Goal: Task Accomplishment & Management: Use online tool/utility

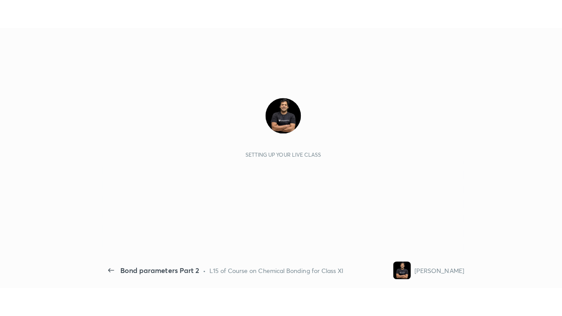
scroll to position [3, 0]
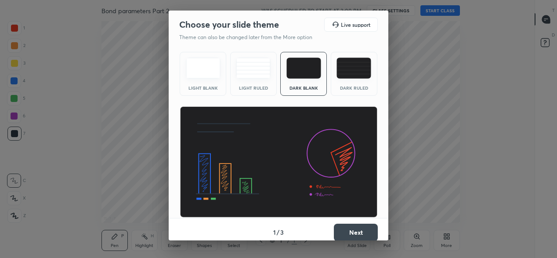
click at [341, 231] on button "Next" at bounding box center [356, 233] width 44 height 18
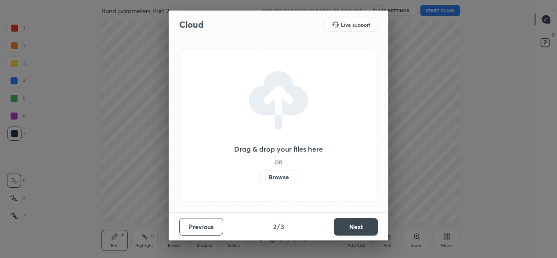
click at [341, 231] on button "Next" at bounding box center [356, 227] width 44 height 18
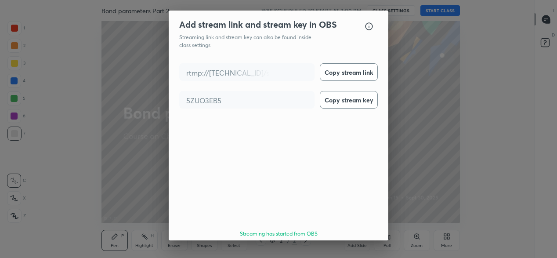
click at [365, 250] on button "Done" at bounding box center [356, 259] width 44 height 18
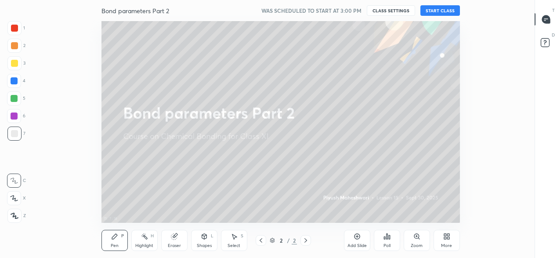
click at [441, 12] on button "START CLASS" at bounding box center [440, 10] width 40 height 11
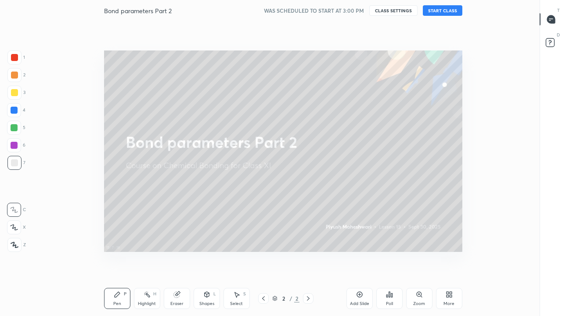
scroll to position [260, 510]
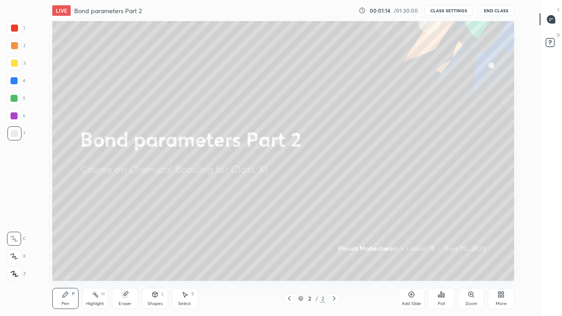
click at [469, 257] on icon at bounding box center [471, 294] width 7 height 7
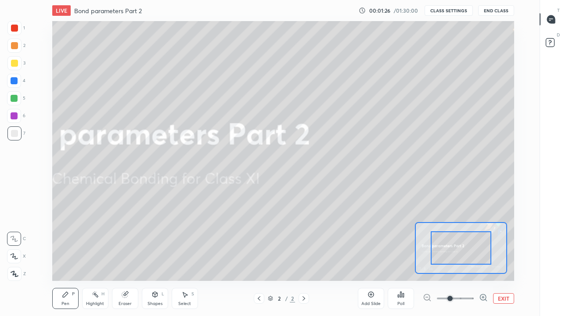
click at [375, 257] on div "Add Slide" at bounding box center [371, 298] width 26 height 21
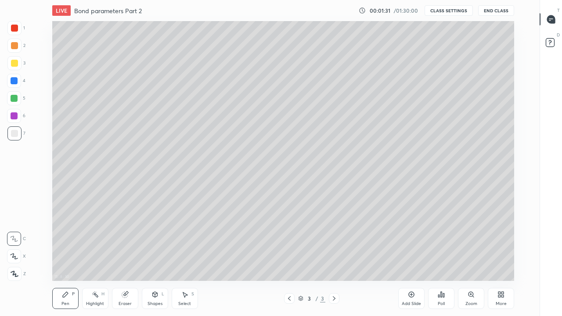
click at [14, 257] on icon at bounding box center [14, 256] width 8 height 6
click at [14, 99] on div at bounding box center [14, 98] width 7 height 7
click at [37, 79] on div "15 : 10 : 32 Setting up your live class" at bounding box center [283, 151] width 510 height 260
click at [13, 65] on div at bounding box center [14, 63] width 7 height 7
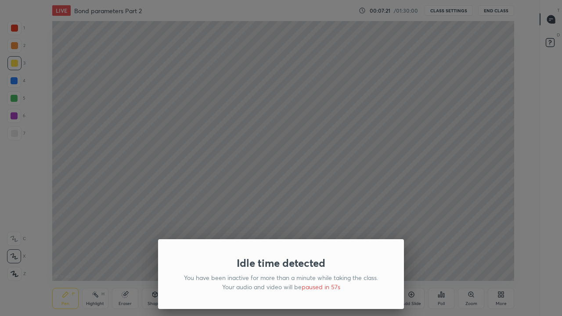
click at [310, 227] on div "Idle time detected You have been inactive for more than a minute while taking t…" at bounding box center [281, 158] width 562 height 316
click at [94, 251] on div "Idle time detected You have been inactive for more than a minute while taking t…" at bounding box center [281, 158] width 562 height 316
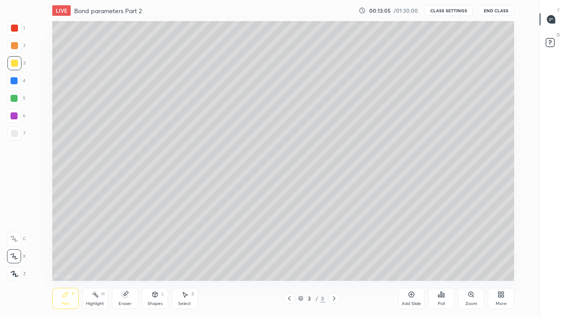
click at [411, 257] on icon at bounding box center [412, 295] width 6 height 6
click at [13, 99] on div at bounding box center [14, 98] width 7 height 7
click at [12, 62] on div at bounding box center [14, 63] width 7 height 7
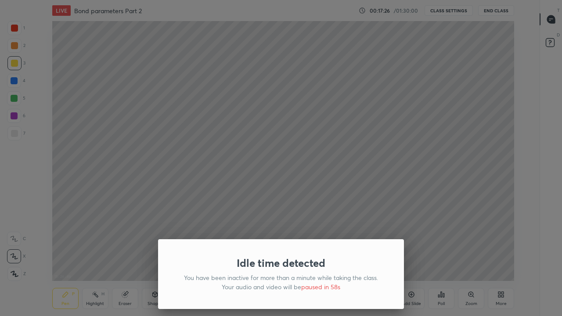
click at [127, 197] on div "Idle time detected You have been inactive for more than a minute while taking t…" at bounding box center [281, 158] width 562 height 316
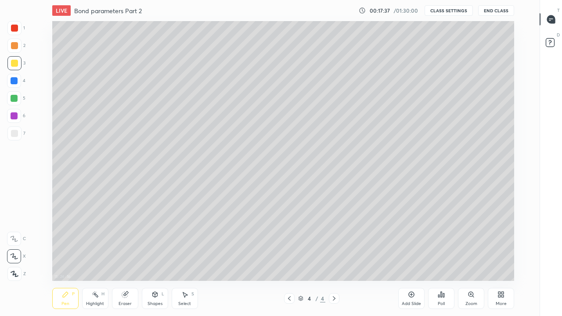
click at [415, 257] on div "Add Slide" at bounding box center [411, 298] width 26 height 21
click at [407, 257] on div "Add Slide" at bounding box center [411, 298] width 26 height 21
click at [288, 257] on icon at bounding box center [289, 298] width 7 height 7
click at [333, 257] on icon at bounding box center [334, 298] width 3 height 4
click at [15, 130] on div at bounding box center [14, 133] width 7 height 7
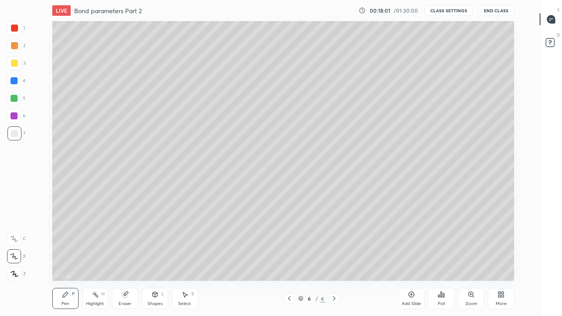
click at [15, 98] on div at bounding box center [14, 98] width 7 height 7
click at [15, 131] on div at bounding box center [14, 133] width 7 height 7
click at [16, 97] on div at bounding box center [14, 98] width 7 height 7
click at [14, 133] on div at bounding box center [14, 133] width 7 height 7
click at [14, 97] on div at bounding box center [14, 98] width 7 height 7
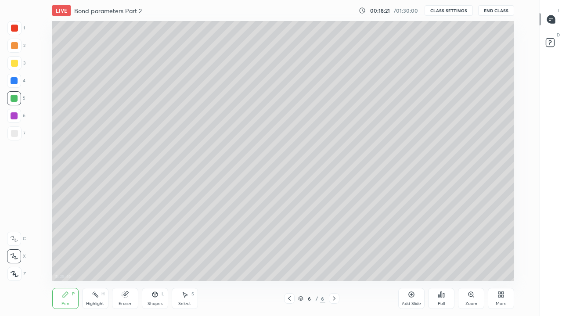
click at [14, 130] on div at bounding box center [14, 133] width 14 height 14
click at [14, 98] on div at bounding box center [14, 98] width 7 height 7
click at [15, 133] on div at bounding box center [14, 133] width 7 height 7
click at [14, 133] on div at bounding box center [14, 133] width 7 height 7
click at [14, 100] on div at bounding box center [14, 98] width 7 height 7
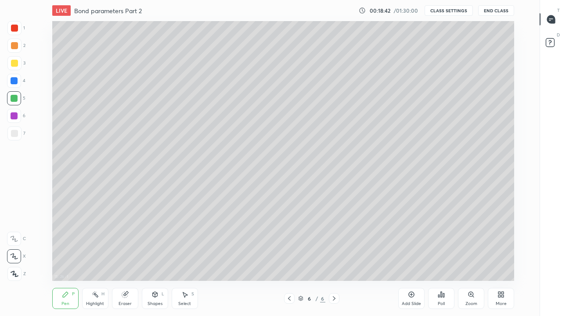
click at [16, 133] on div at bounding box center [14, 133] width 7 height 7
click at [14, 98] on div at bounding box center [14, 98] width 7 height 7
click at [13, 134] on div at bounding box center [14, 133] width 7 height 7
click at [15, 98] on div at bounding box center [14, 98] width 7 height 7
click at [15, 135] on div at bounding box center [14, 133] width 7 height 7
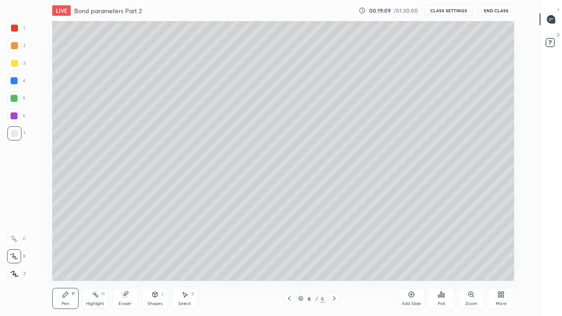
click at [12, 134] on div at bounding box center [14, 133] width 7 height 7
click at [18, 100] on div at bounding box center [14, 98] width 14 height 14
click at [12, 134] on div at bounding box center [14, 133] width 7 height 7
click at [11, 129] on div at bounding box center [14, 133] width 14 height 14
click at [13, 98] on div at bounding box center [14, 98] width 7 height 7
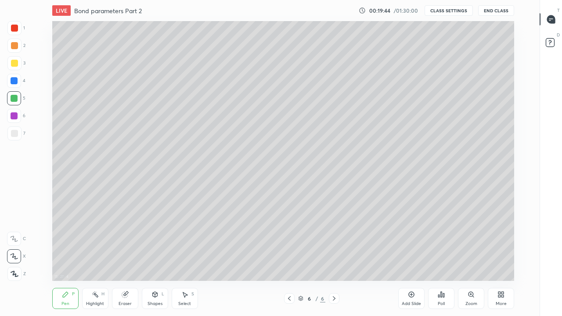
click at [9, 133] on div at bounding box center [14, 133] width 14 height 14
click at [17, 135] on div at bounding box center [14, 133] width 7 height 7
click at [13, 99] on div at bounding box center [14, 98] width 7 height 7
click at [16, 134] on div at bounding box center [14, 133] width 7 height 7
click at [15, 99] on div at bounding box center [14, 98] width 7 height 7
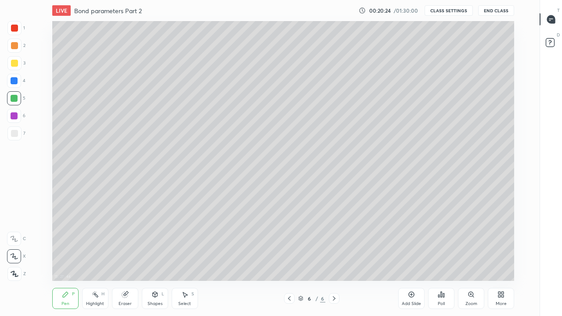
click at [12, 130] on div at bounding box center [14, 133] width 7 height 7
click at [15, 99] on div at bounding box center [14, 98] width 7 height 7
click at [13, 134] on div at bounding box center [14, 133] width 7 height 7
click at [15, 134] on div at bounding box center [14, 133] width 7 height 7
click at [17, 100] on div at bounding box center [14, 98] width 7 height 7
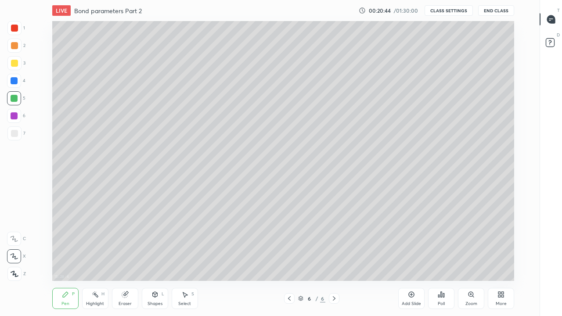
click at [17, 135] on div at bounding box center [14, 133] width 7 height 7
click at [14, 101] on div at bounding box center [14, 98] width 7 height 7
click at [17, 136] on div at bounding box center [14, 133] width 7 height 7
click at [288, 257] on icon at bounding box center [289, 298] width 3 height 4
click at [14, 133] on div at bounding box center [14, 133] width 7 height 7
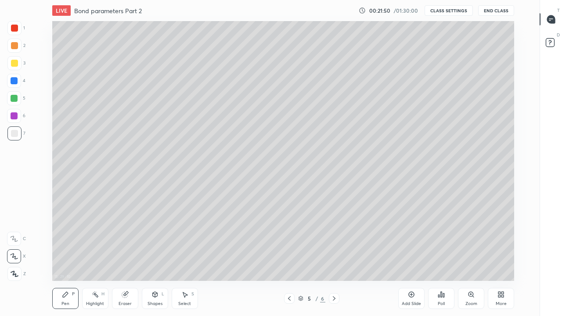
click at [126, 257] on div "Eraser" at bounding box center [125, 304] width 13 height 4
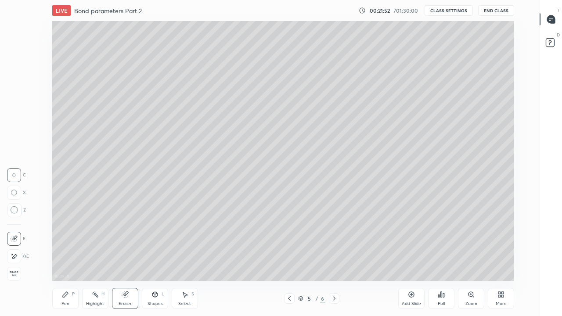
click at [67, 257] on div "Pen P" at bounding box center [65, 298] width 26 height 21
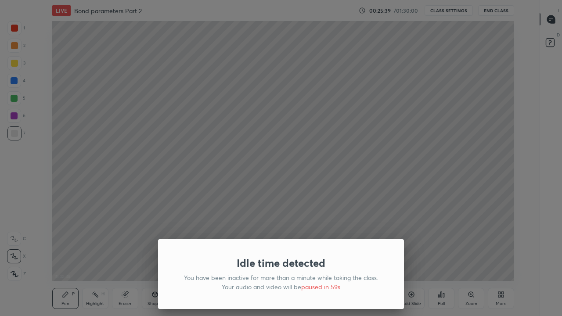
click at [78, 237] on div "Idle time detected You have been inactive for more than a minute while taking t…" at bounding box center [281, 158] width 562 height 316
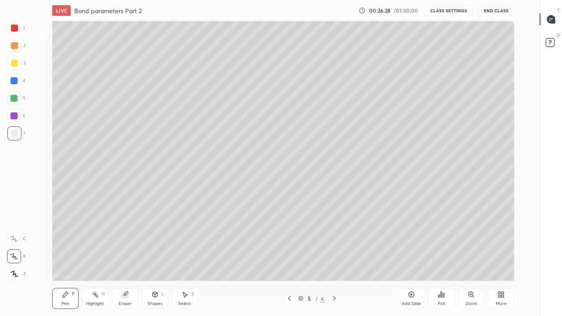
click at [335, 257] on icon at bounding box center [334, 298] width 7 height 7
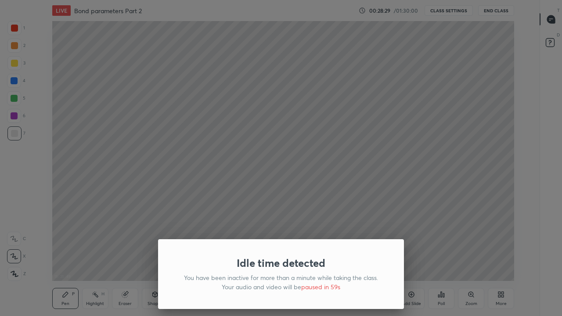
click at [100, 230] on div "Idle time detected You have been inactive for more than a minute while taking t…" at bounding box center [281, 158] width 562 height 316
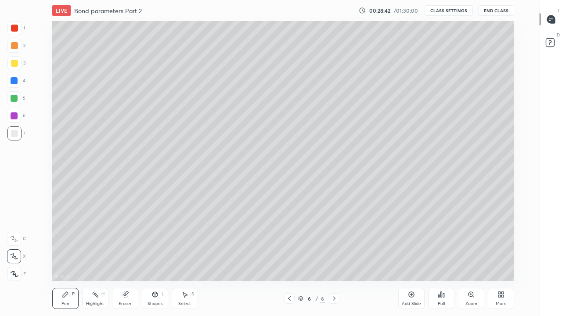
click at [415, 257] on icon at bounding box center [411, 294] width 7 height 7
click at [126, 257] on div "Eraser" at bounding box center [125, 298] width 26 height 21
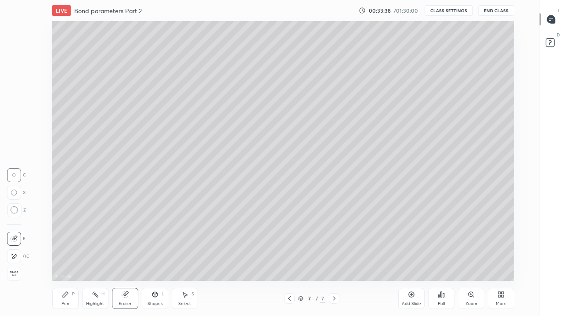
click at [66, 257] on icon at bounding box center [65, 294] width 7 height 7
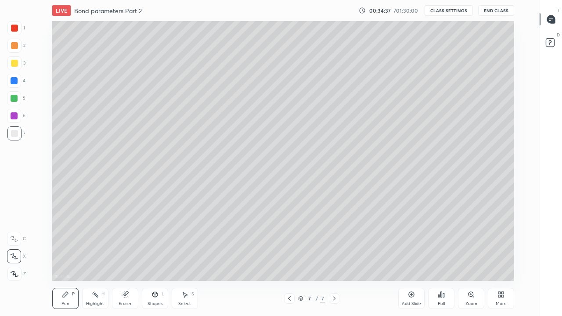
click at [494, 11] on button "End Class" at bounding box center [496, 10] width 36 height 11
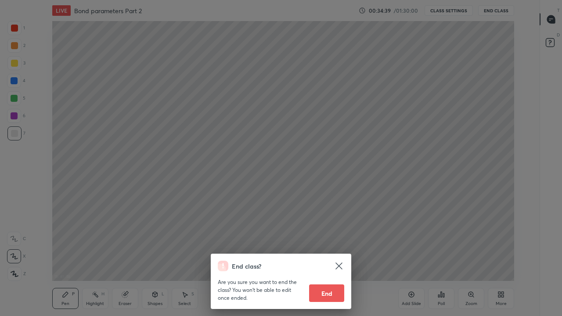
click at [336, 257] on button "End" at bounding box center [326, 294] width 35 height 18
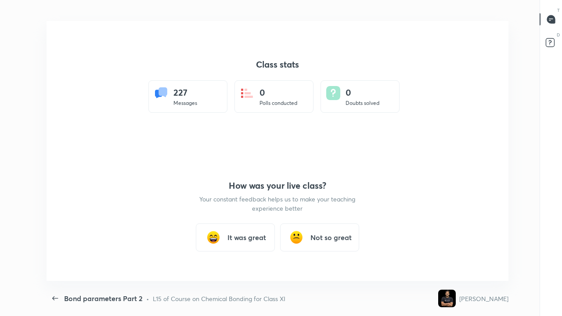
scroll to position [260, 555]
